Goal: Entertainment & Leisure: Consume media (video, audio)

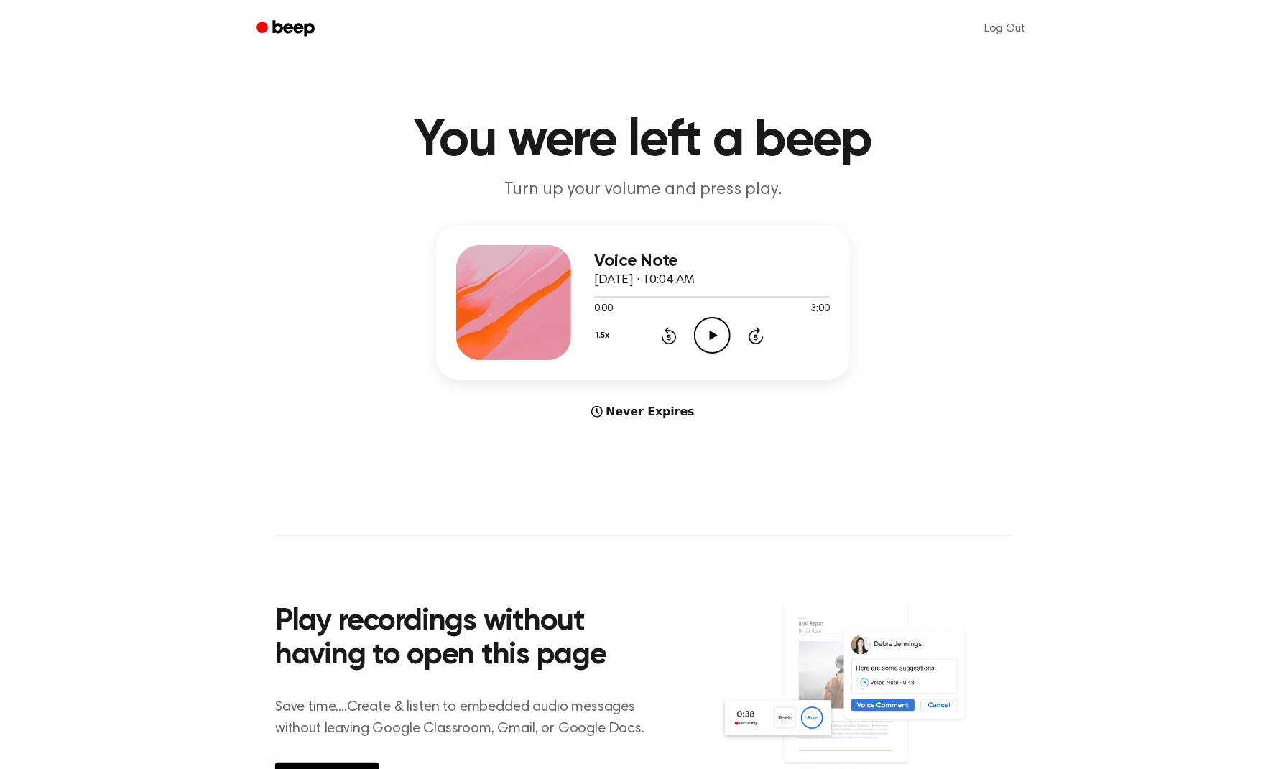
click at [706, 343] on icon "Play Audio" at bounding box center [712, 335] width 37 height 37
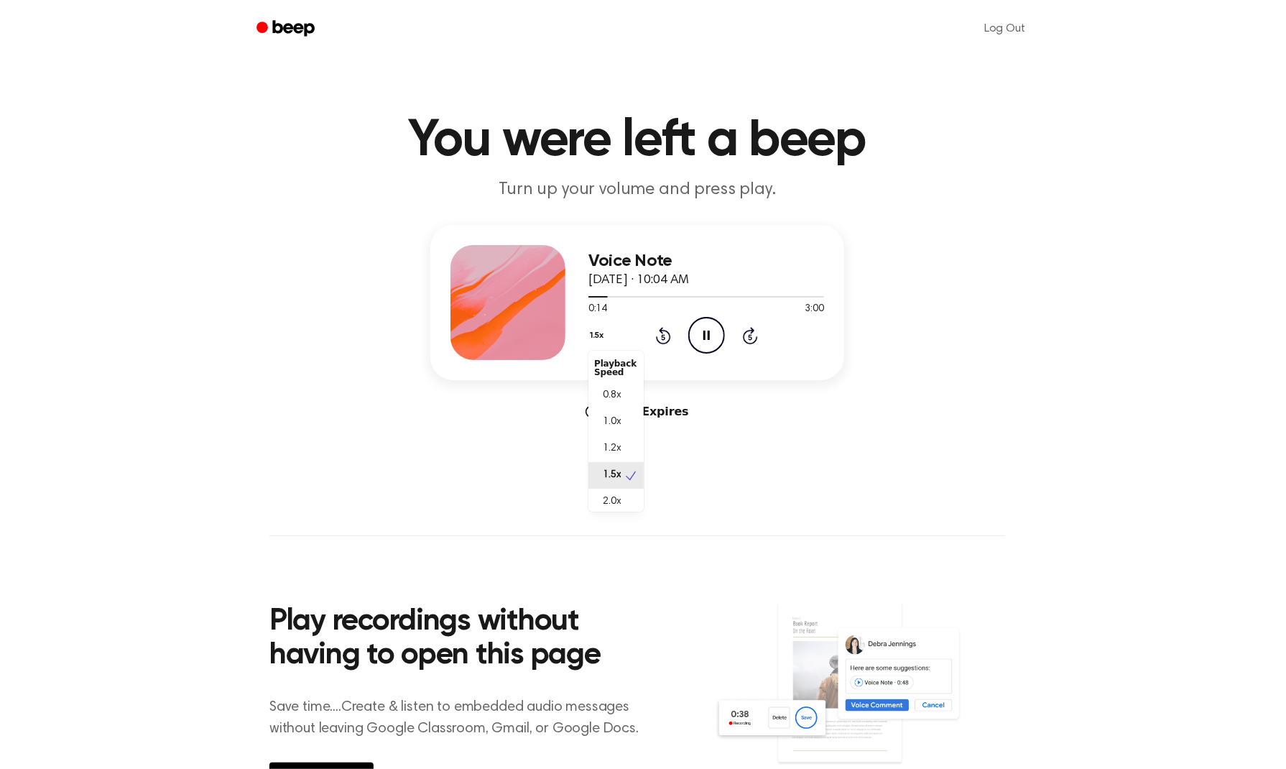
click at [609, 331] on button "1.5x" at bounding box center [599, 335] width 21 height 24
click at [632, 496] on div "2.0x" at bounding box center [621, 502] width 55 height 27
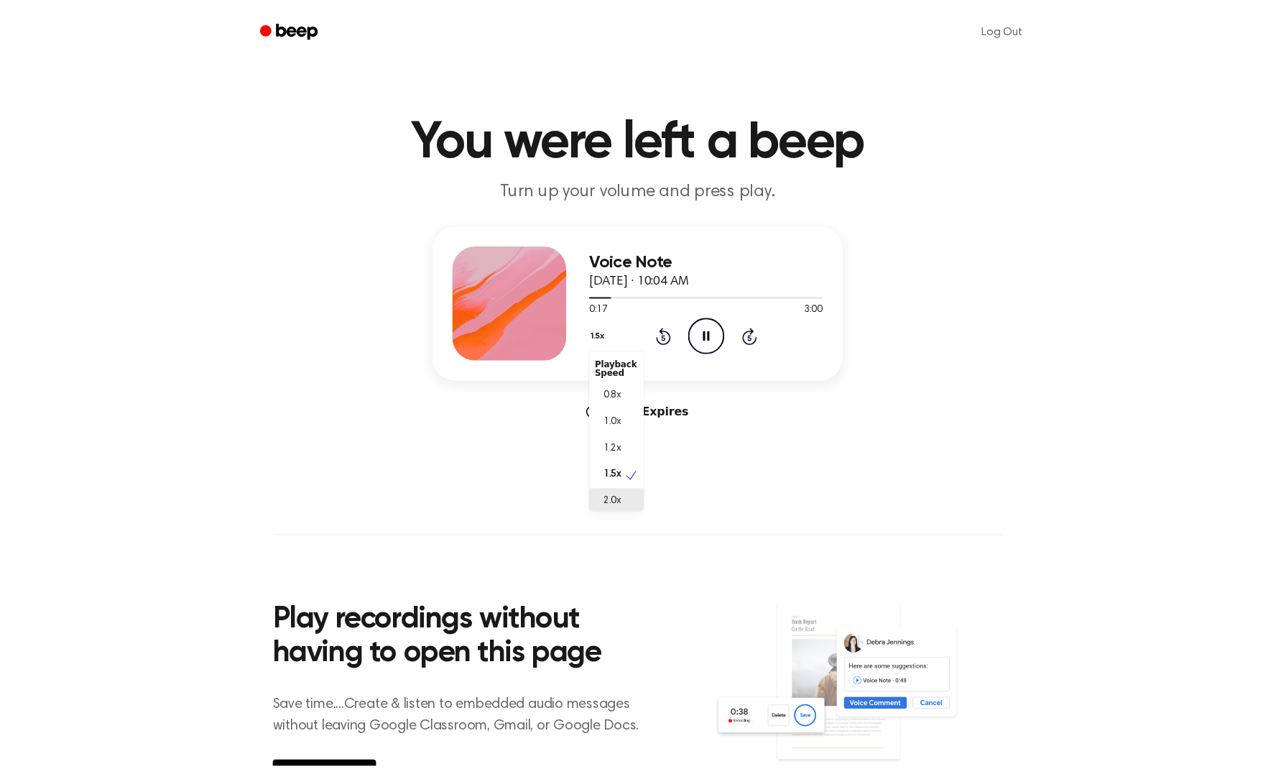
scroll to position [3, 0]
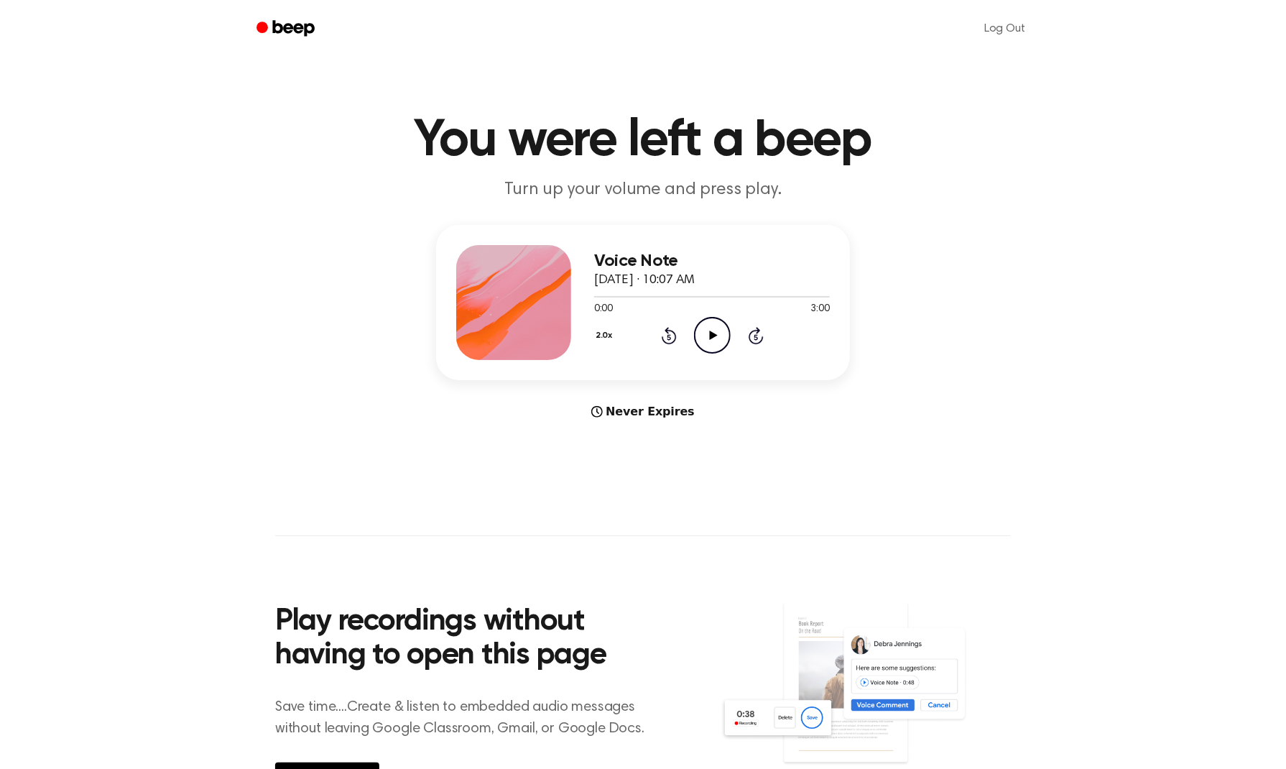
click at [715, 334] on icon at bounding box center [713, 335] width 8 height 9
click at [727, 334] on icon "Play Audio" at bounding box center [712, 335] width 37 height 37
click at [709, 338] on icon "Play Audio" at bounding box center [712, 335] width 37 height 37
click at [650, 298] on div at bounding box center [712, 295] width 236 height 11
